Goal: Task Accomplishment & Management: Manage account settings

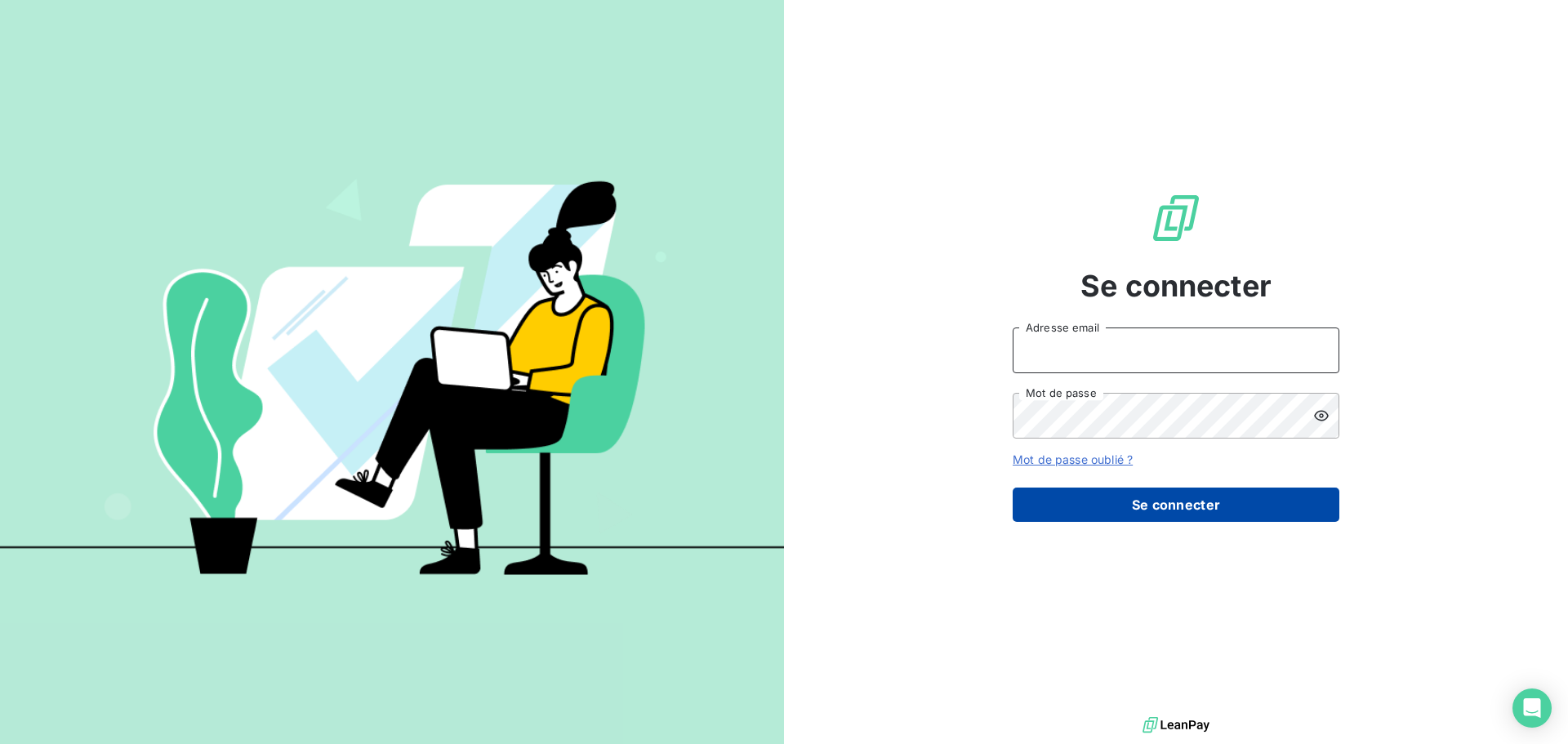
type input "[EMAIL_ADDRESS][DOMAIN_NAME]"
click at [1240, 500] on button "Se connecter" at bounding box center [1176, 505] width 326 height 34
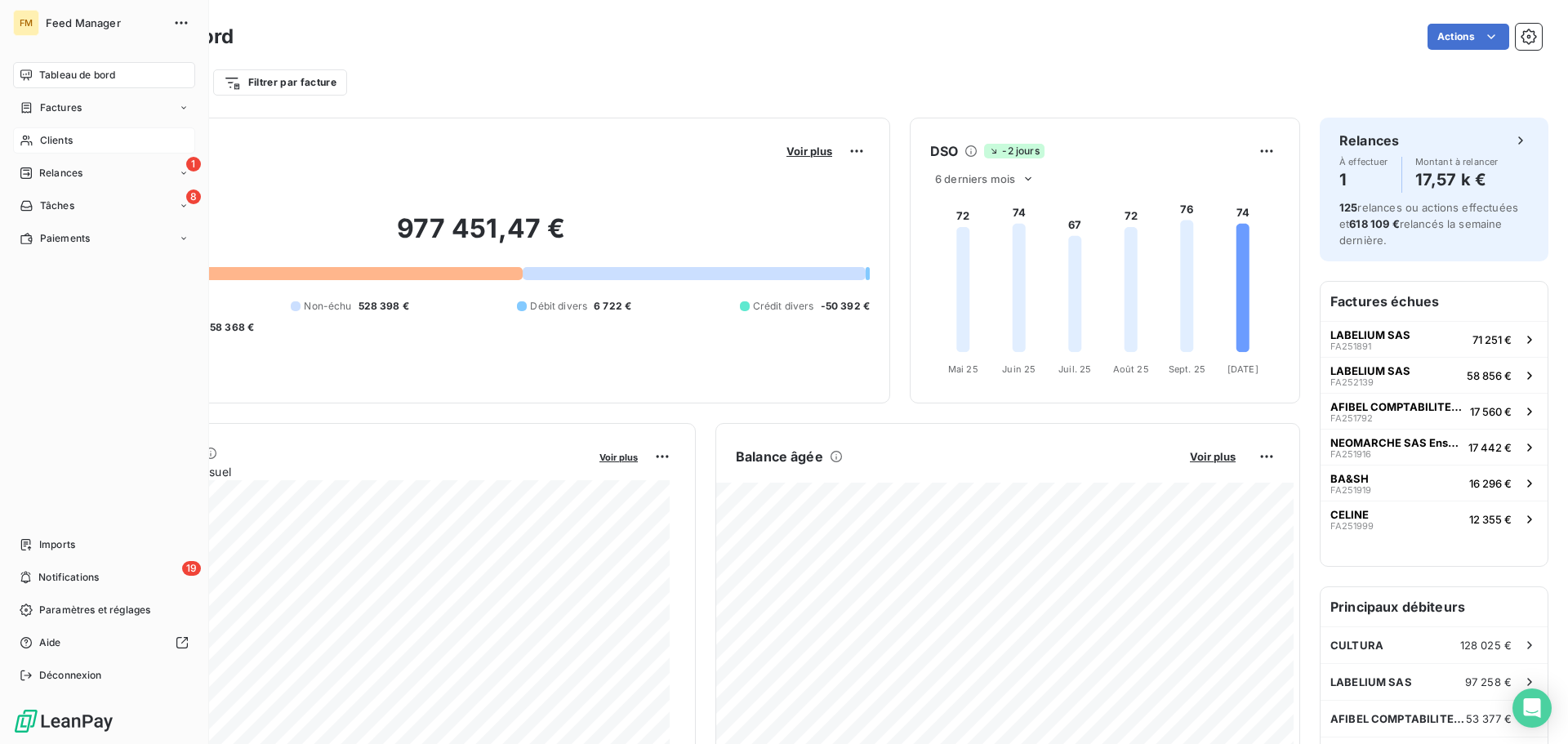
click at [62, 145] on span "Clients" at bounding box center [56, 141] width 33 height 15
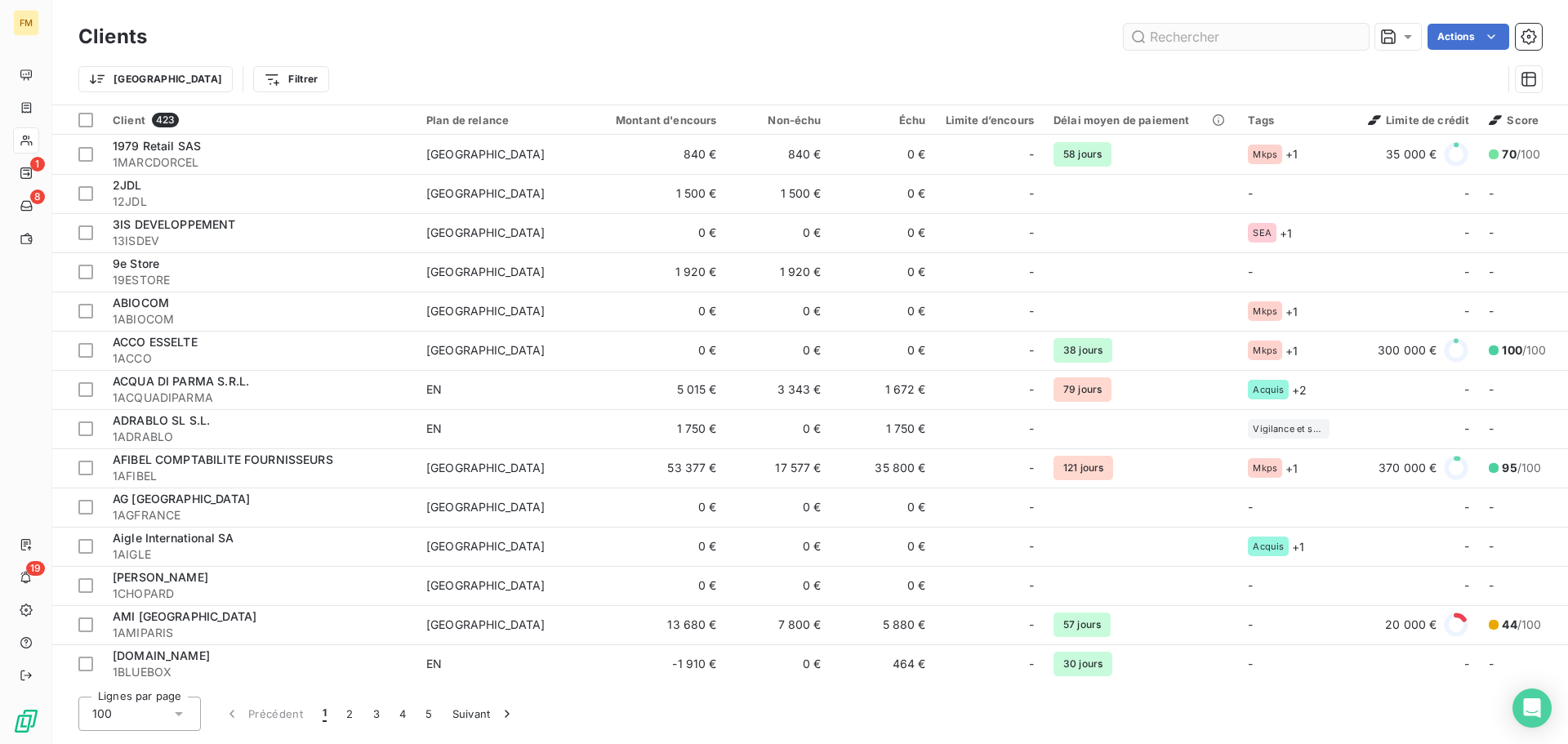
click at [1219, 29] on input "text" at bounding box center [1246, 37] width 245 height 26
type input "1LOUISVUITTONHK"
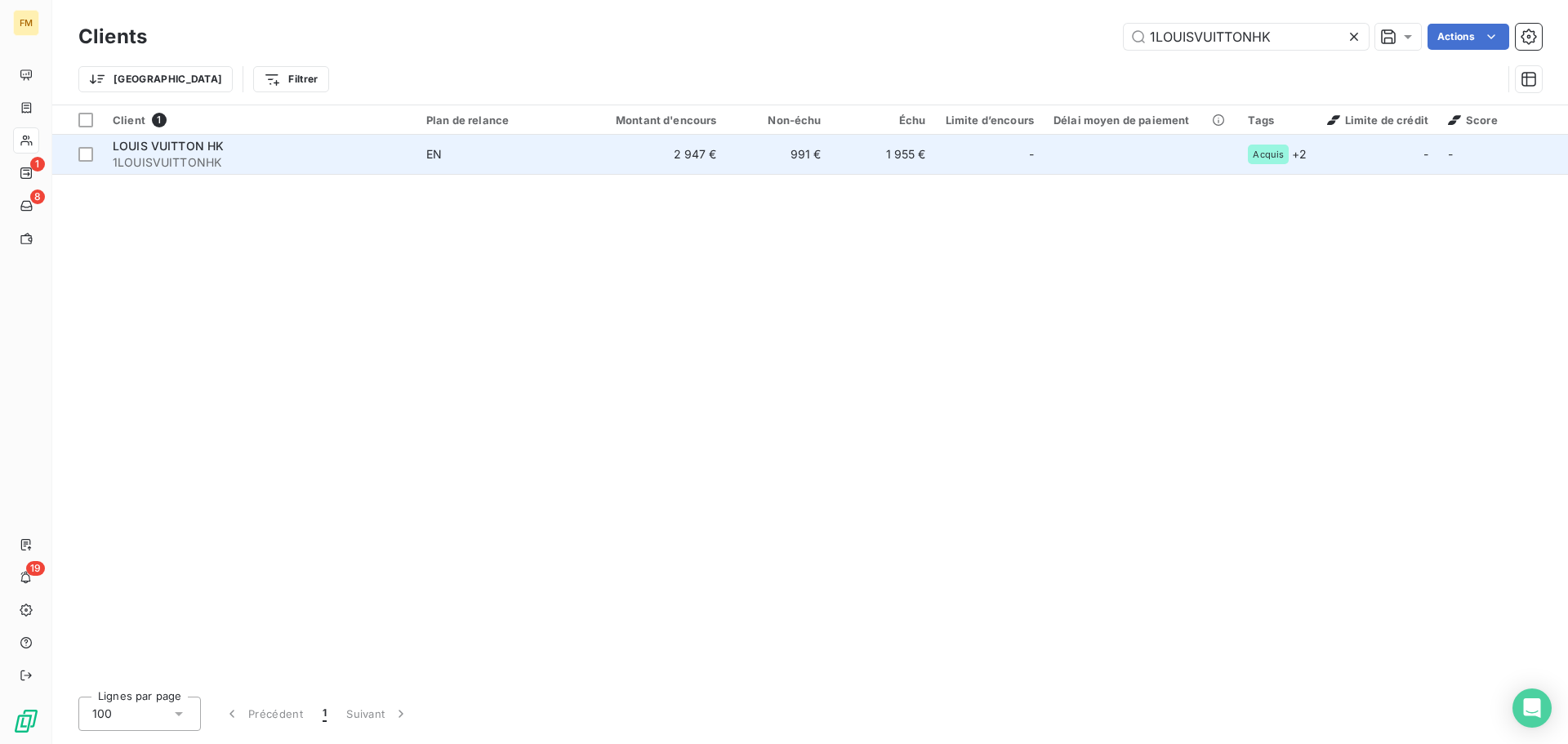
click at [803, 164] on td "991 €" at bounding box center [779, 154] width 105 height 39
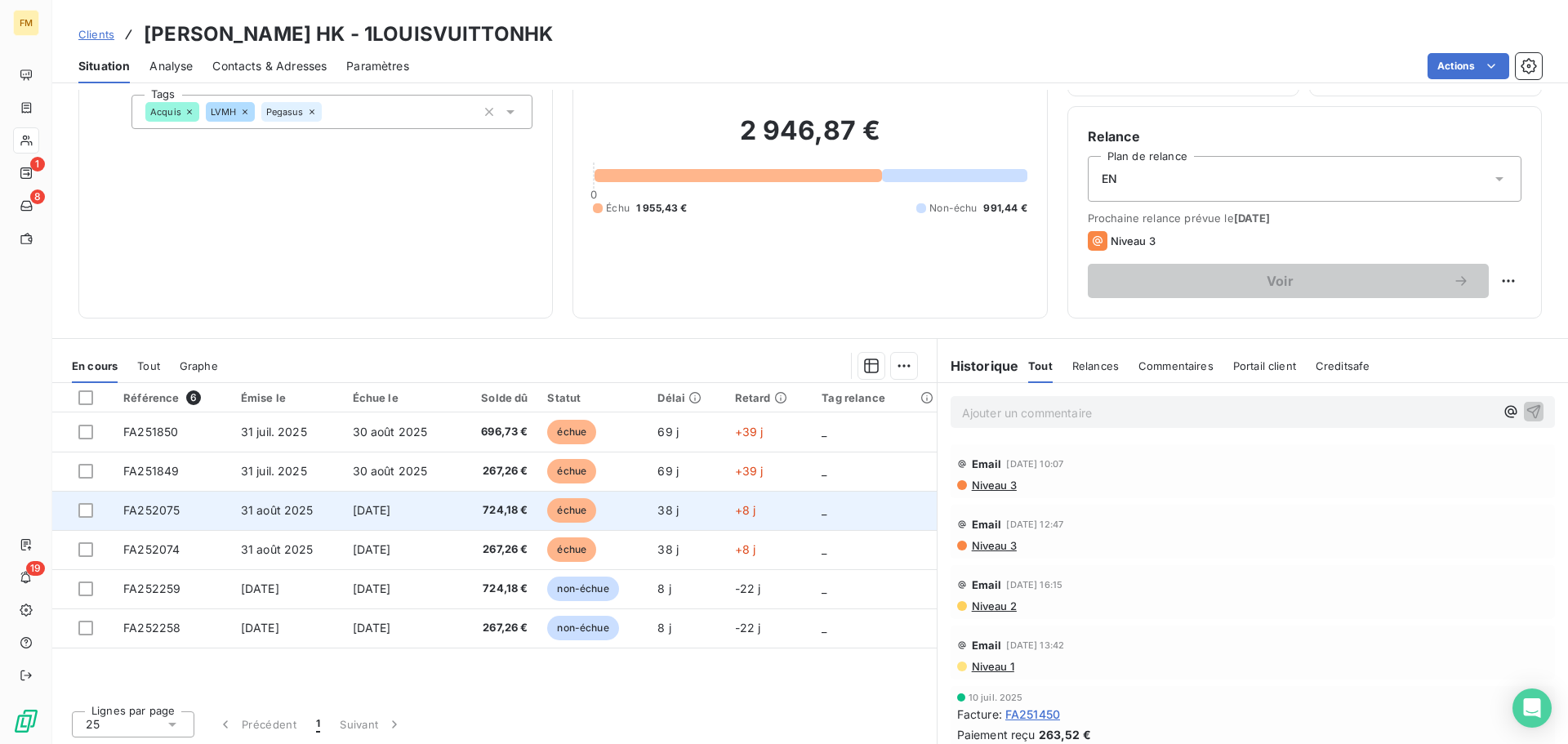
scroll to position [111, 0]
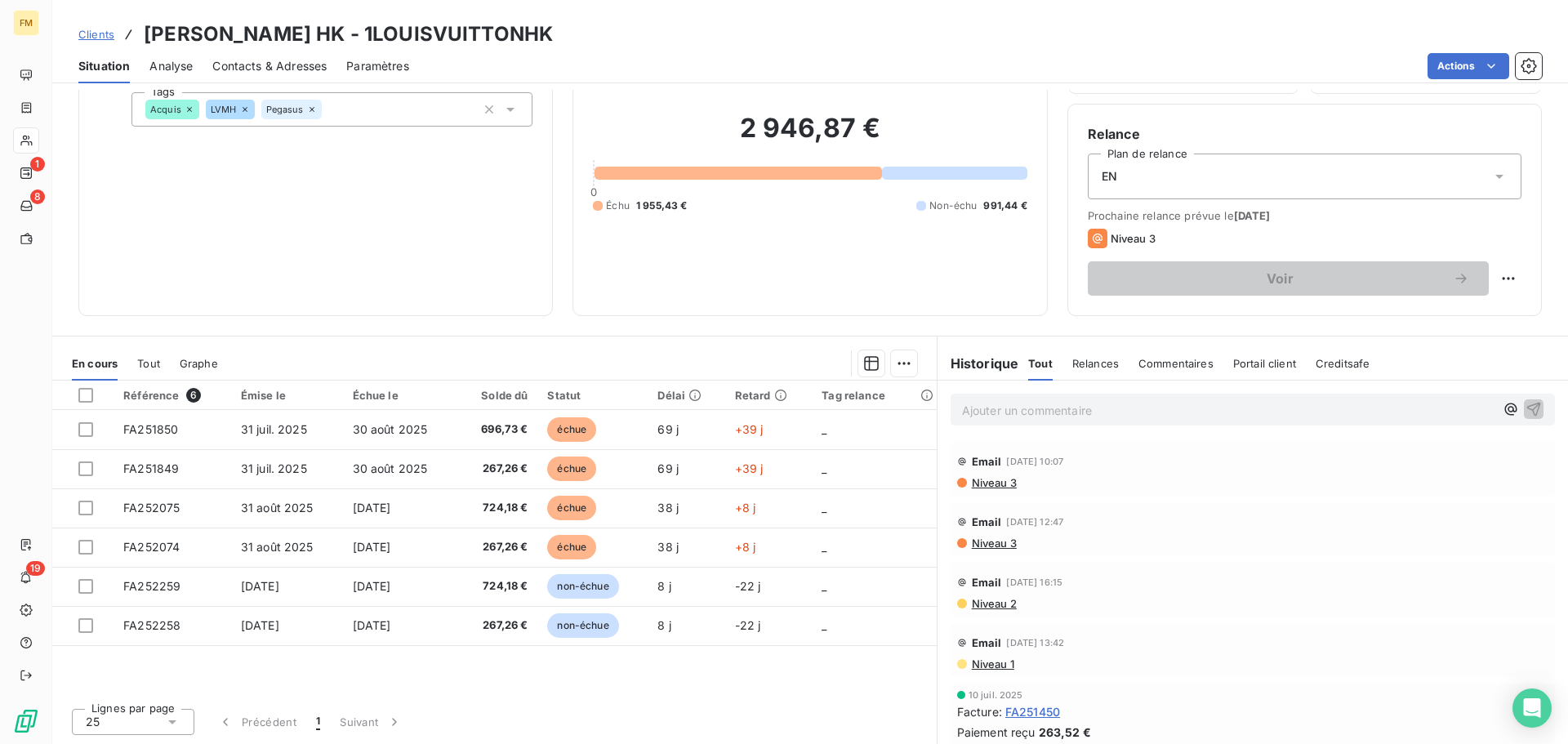
click at [1000, 415] on p "Ajouter un commentaire ﻿" at bounding box center [1228, 410] width 532 height 21
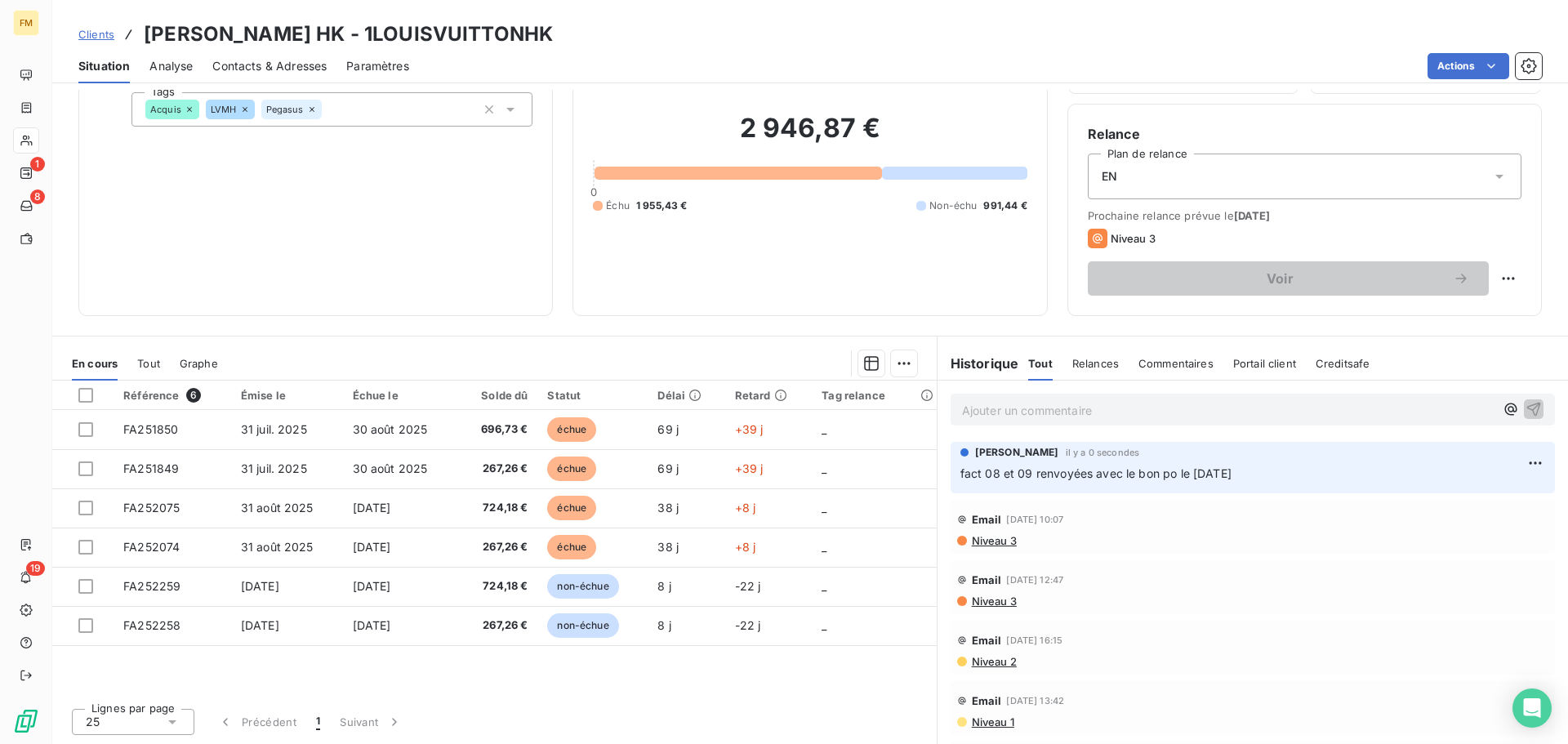
click at [1277, 475] on p "fact 08 et 09 renvoyées avec le bon po le [DATE]" at bounding box center [1253, 474] width 584 height 19
click at [1231, 471] on span "fact 08 et 09 renvoyées avec le bon po le [DATE]" at bounding box center [1096, 473] width 271 height 14
click at [1507, 459] on html "FM 1 8 19 Clients [PERSON_NAME] HK - 1LOUISVUITTONHK Situation Analyse Contacts…" at bounding box center [784, 372] width 1568 height 744
click at [1434, 494] on div "Editer" at bounding box center [1472, 499] width 92 height 26
click at [1275, 476] on p "fact 08 et 09 renvoyées avec le bon po le [DATE]" at bounding box center [1242, 474] width 562 height 19
